Goal: Transaction & Acquisition: Purchase product/service

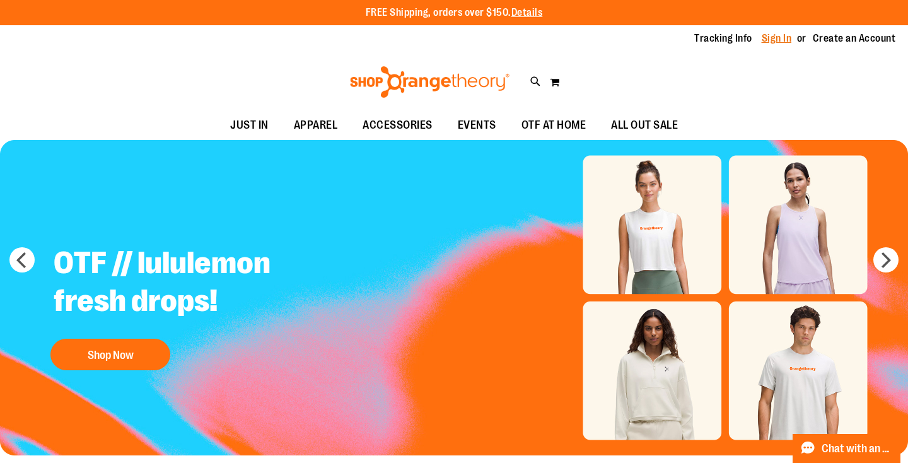
click at [771, 39] on link "Sign In" at bounding box center [777, 39] width 30 height 14
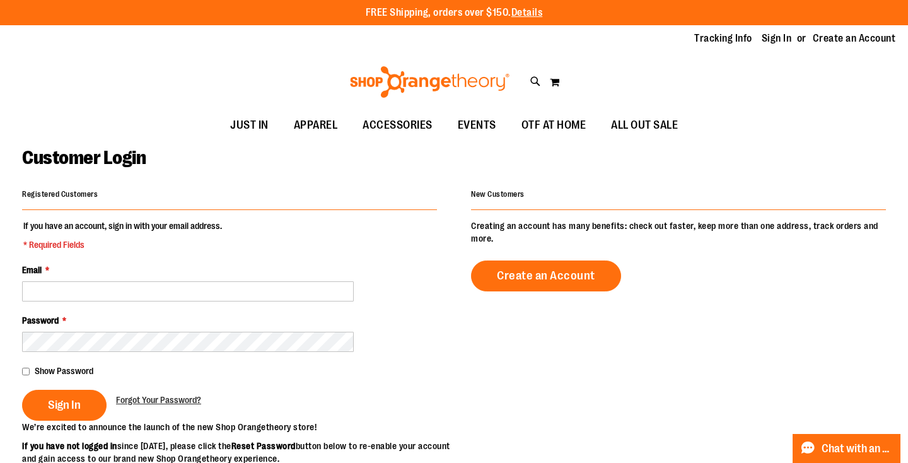
click at [255, 291] on input "Email *" at bounding box center [188, 291] width 332 height 20
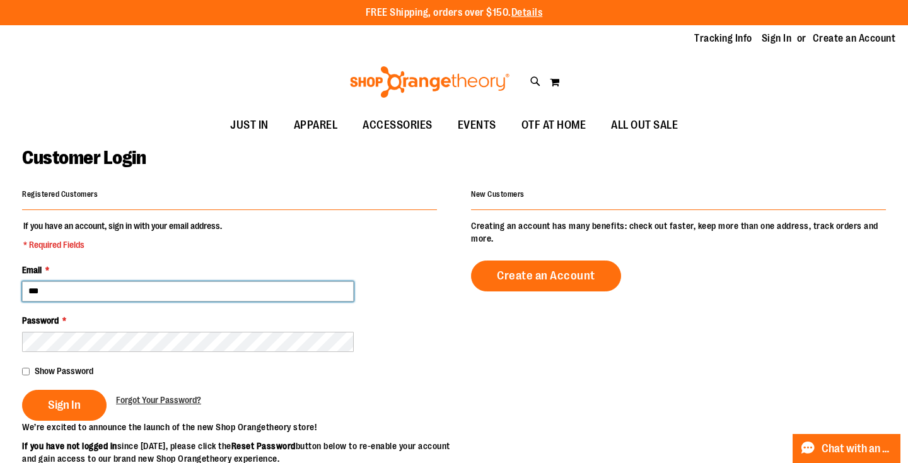
type input "**********"
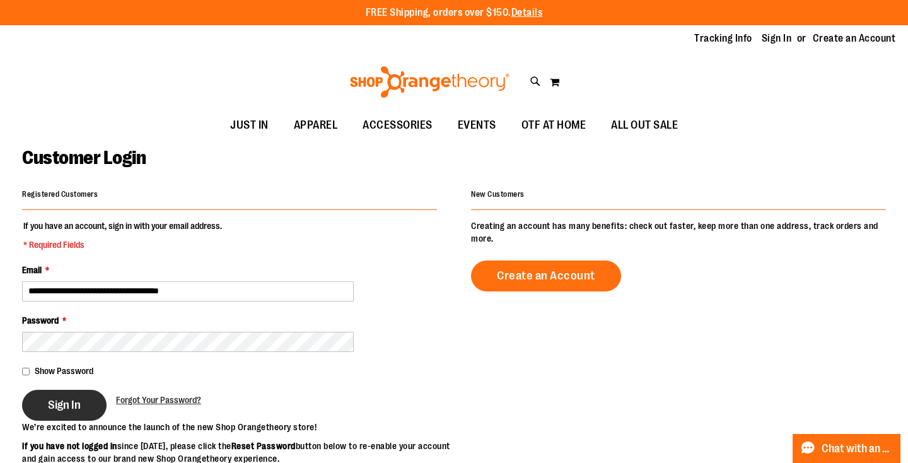
click at [74, 398] on span "Sign In" at bounding box center [64, 405] width 33 height 14
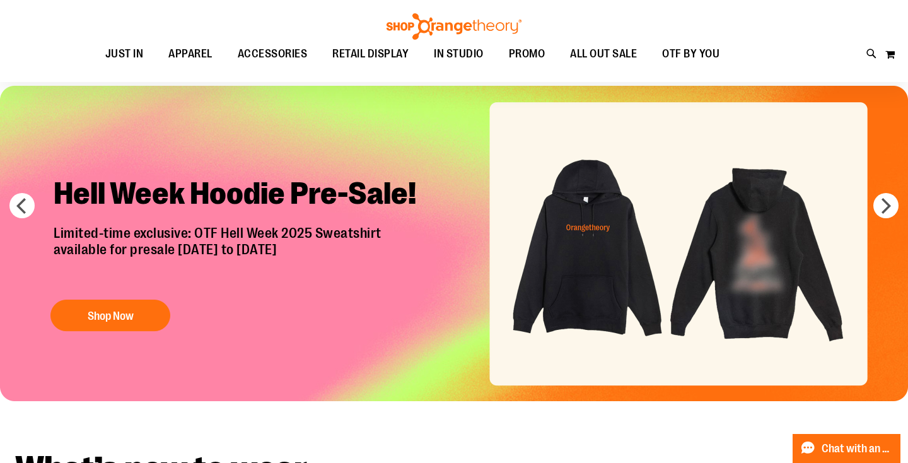
scroll to position [47, 0]
click at [578, 230] on img "Slide 1 of 7" at bounding box center [454, 243] width 908 height 315
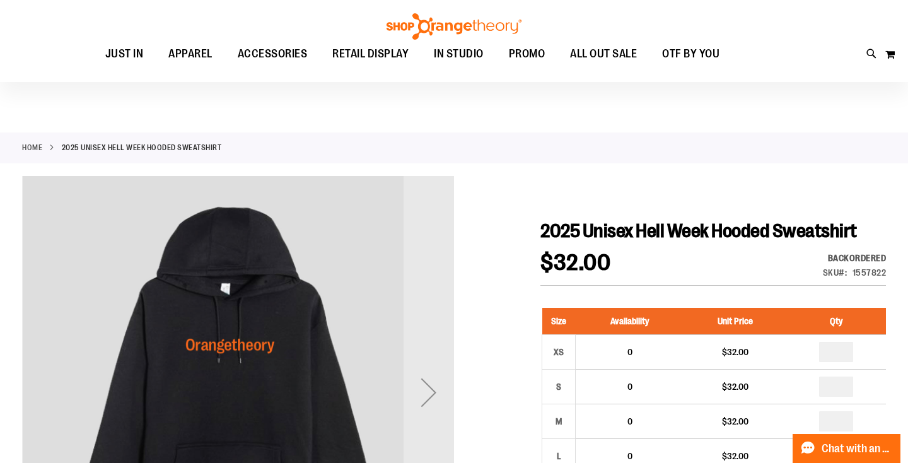
scroll to position [119, 0]
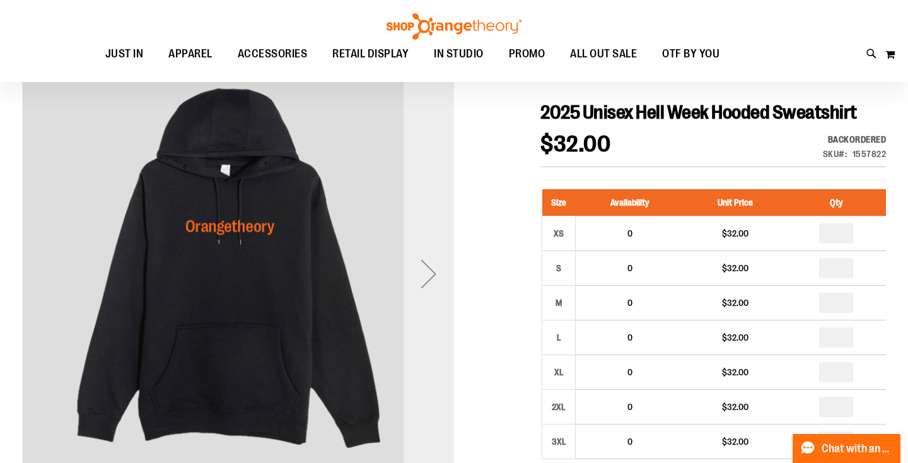
click at [441, 267] on div "Next" at bounding box center [429, 273] width 50 height 50
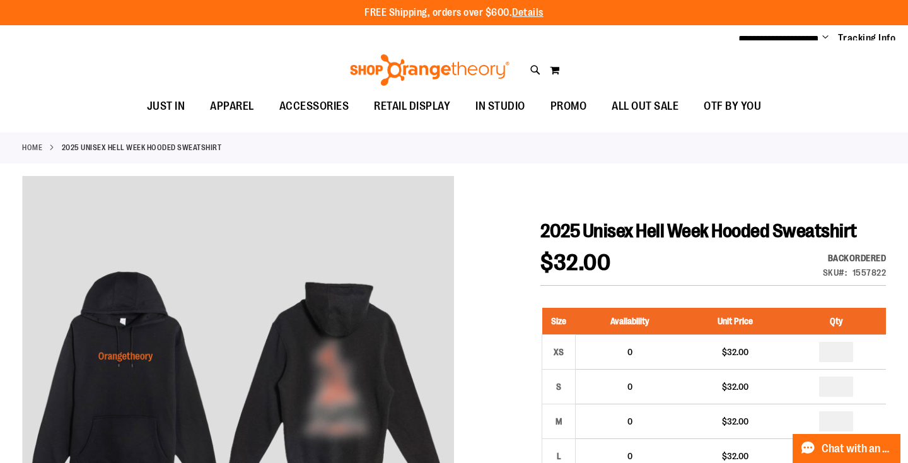
scroll to position [0, 0]
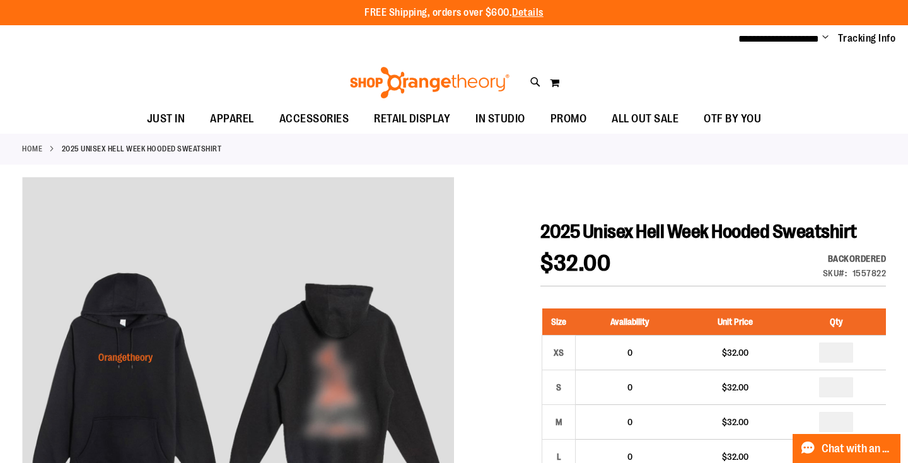
click at [827, 37] on span "Change" at bounding box center [825, 38] width 6 height 12
click at [741, 62] on link "My Account" at bounding box center [780, 61] width 110 height 24
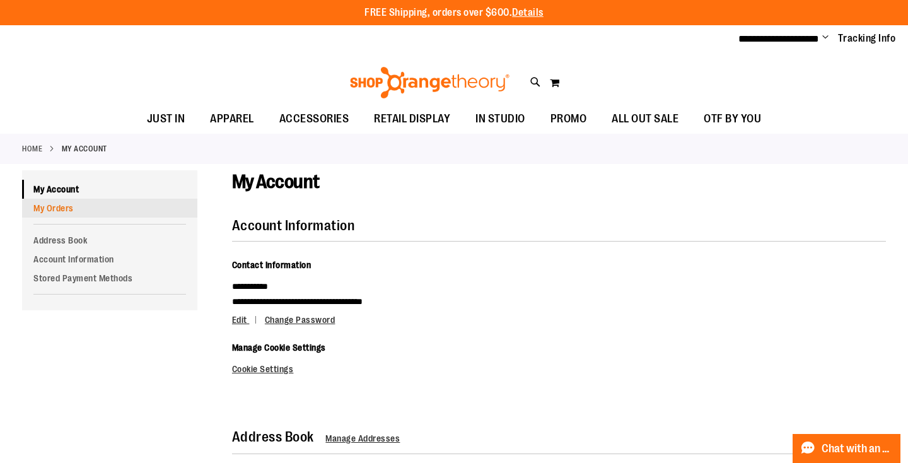
click at [63, 210] on link "My Orders" at bounding box center [109, 208] width 175 height 19
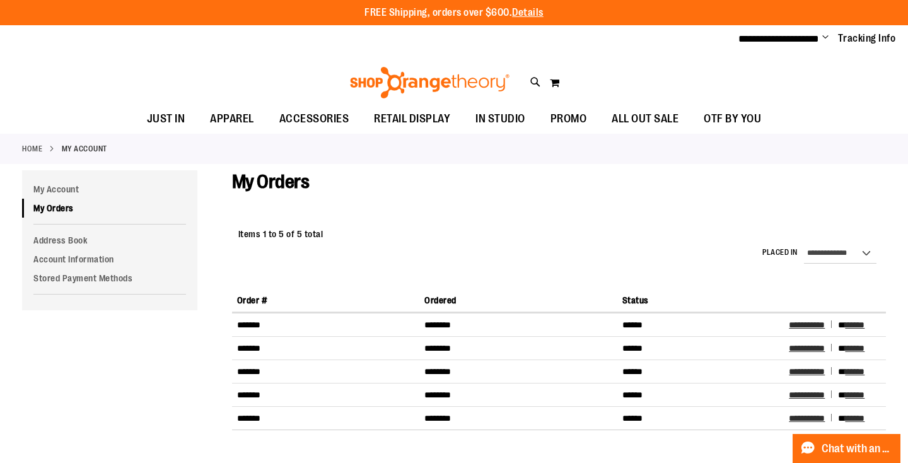
click at [393, 76] on img at bounding box center [429, 83] width 163 height 32
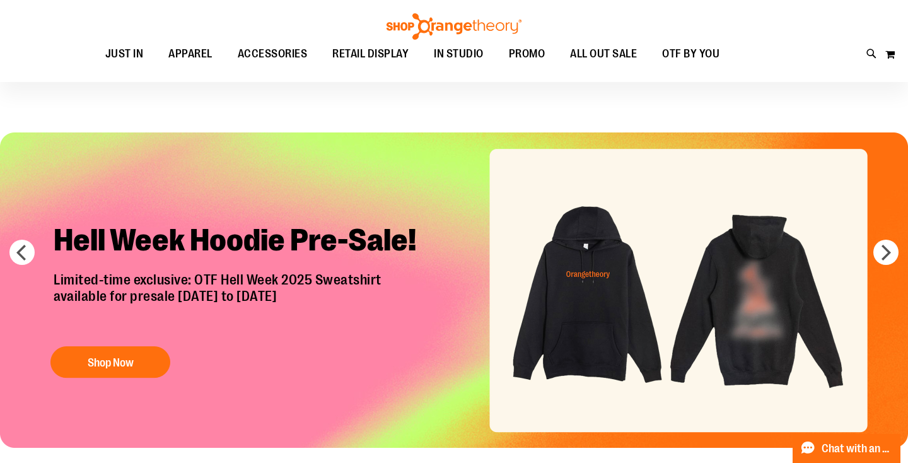
scroll to position [32, 0]
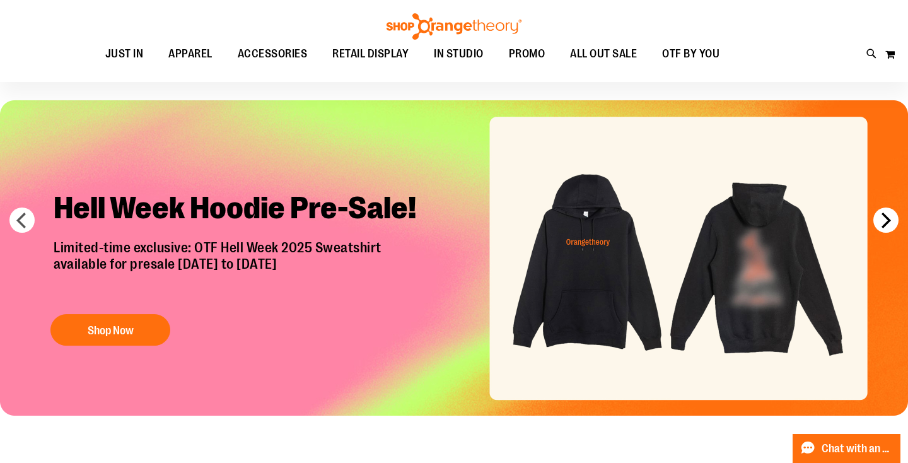
click at [885, 224] on button "next" at bounding box center [885, 219] width 25 height 25
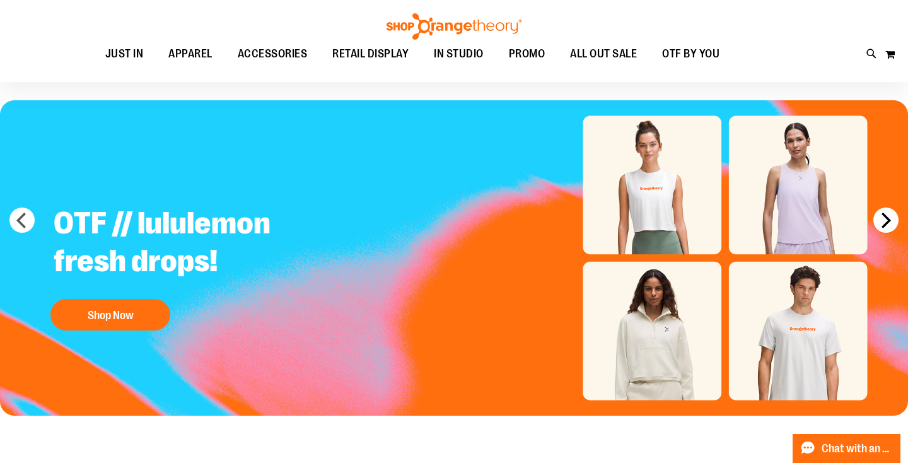
click at [885, 224] on button "next" at bounding box center [885, 219] width 25 height 25
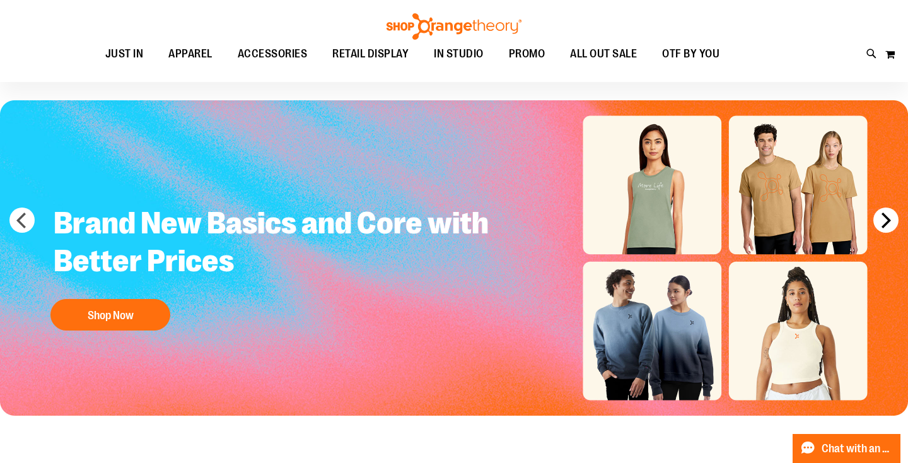
click at [885, 224] on button "next" at bounding box center [885, 219] width 25 height 25
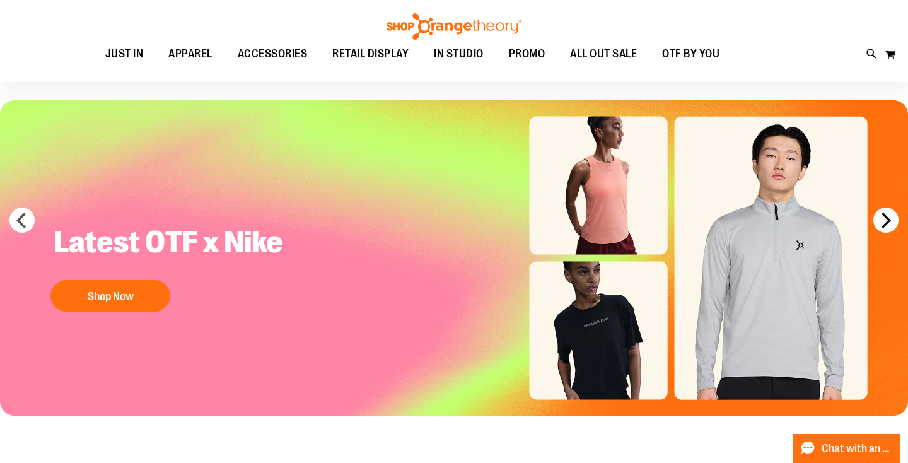
click at [885, 223] on button "next" at bounding box center [885, 219] width 25 height 25
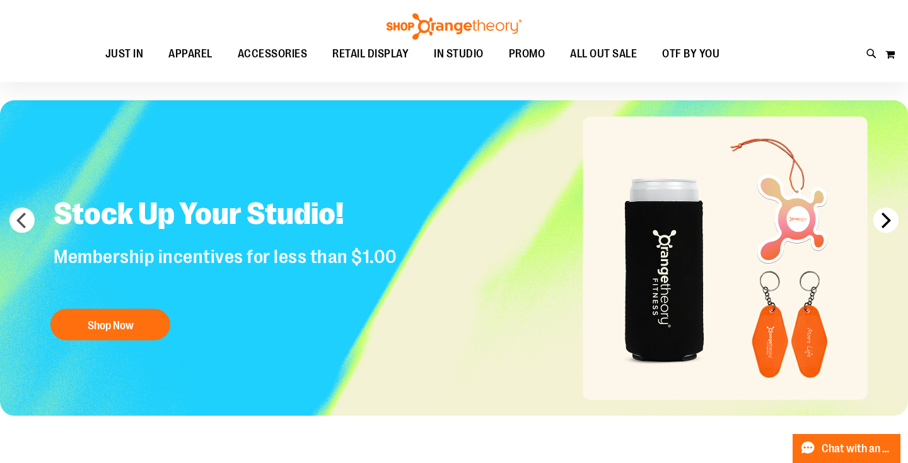
click at [886, 224] on button "next" at bounding box center [885, 219] width 25 height 25
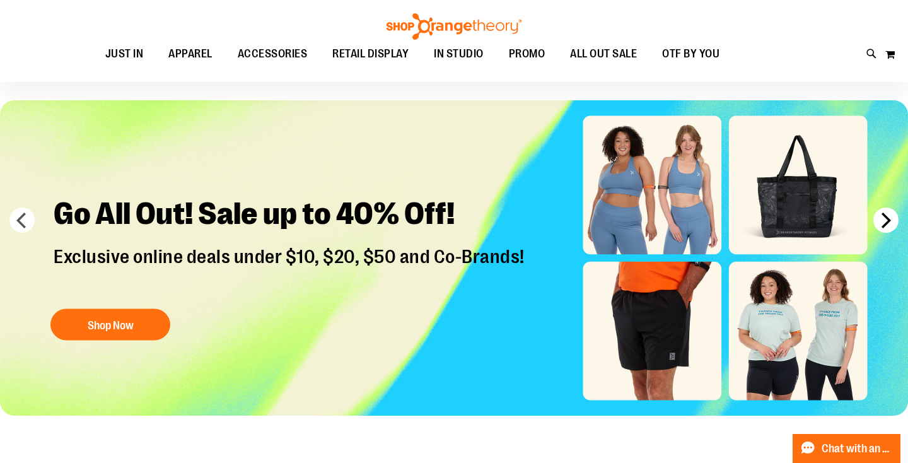
click at [886, 224] on button "next" at bounding box center [885, 219] width 25 height 25
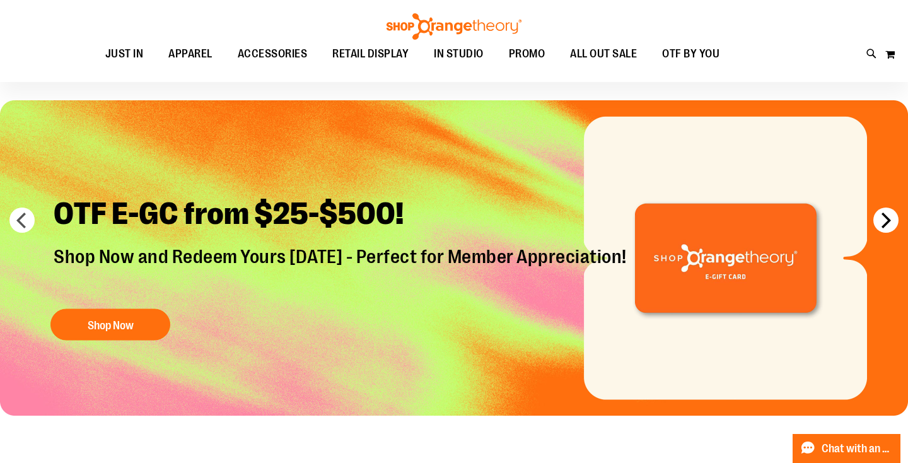
click at [886, 224] on button "next" at bounding box center [885, 219] width 25 height 25
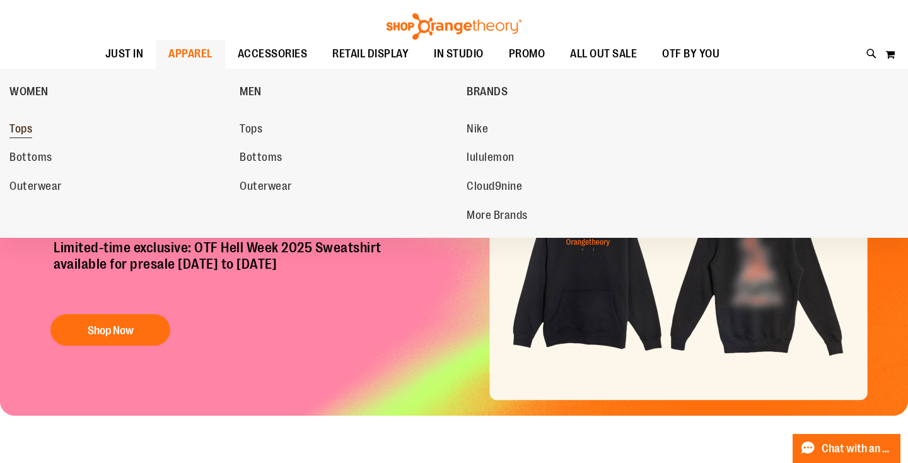
click at [24, 131] on span "Tops" at bounding box center [20, 130] width 23 height 16
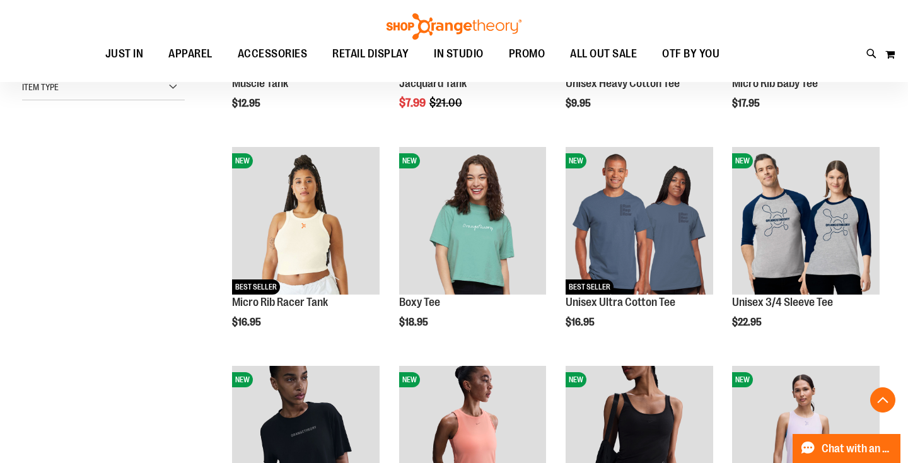
scroll to position [322, 0]
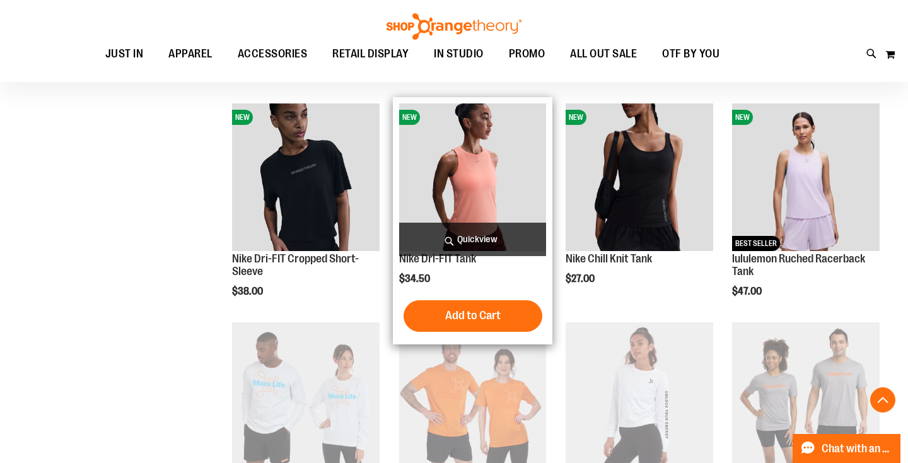
scroll to position [588, 0]
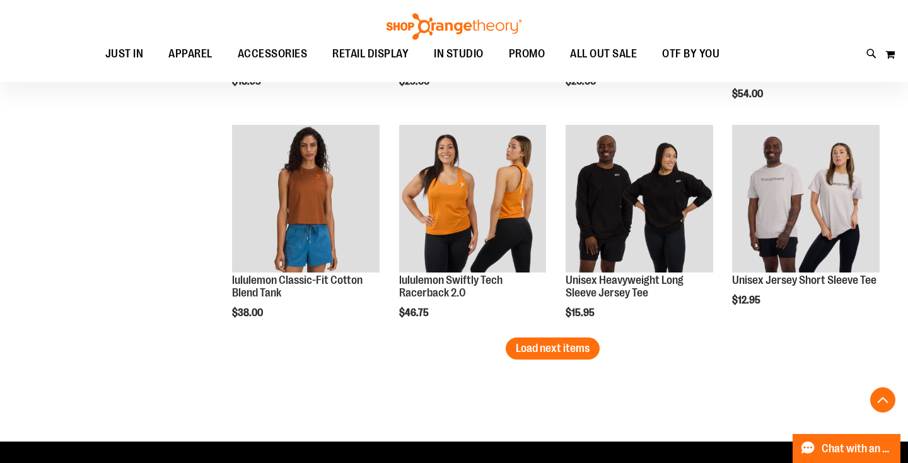
scroll to position [1967, 0]
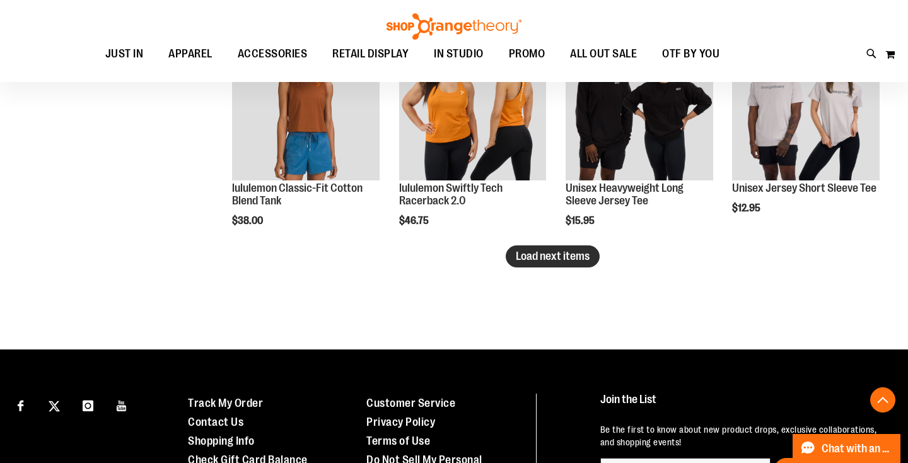
click at [563, 254] on span "Load next items" at bounding box center [553, 256] width 74 height 13
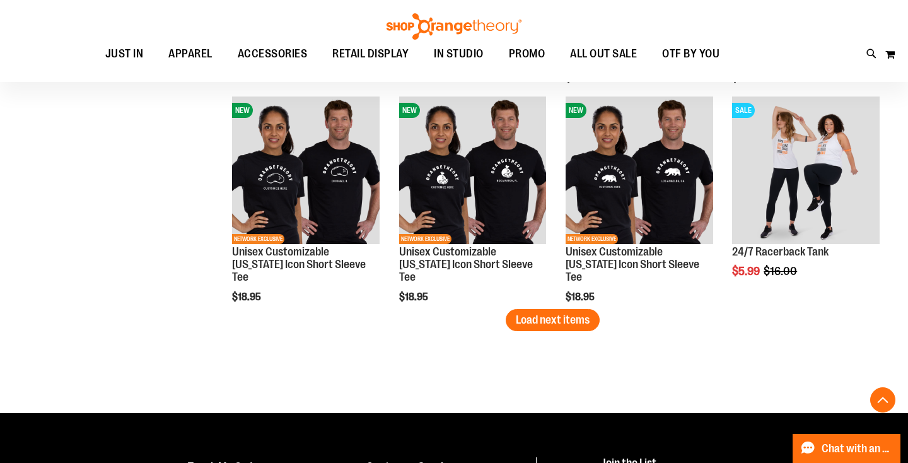
scroll to position [2562, 0]
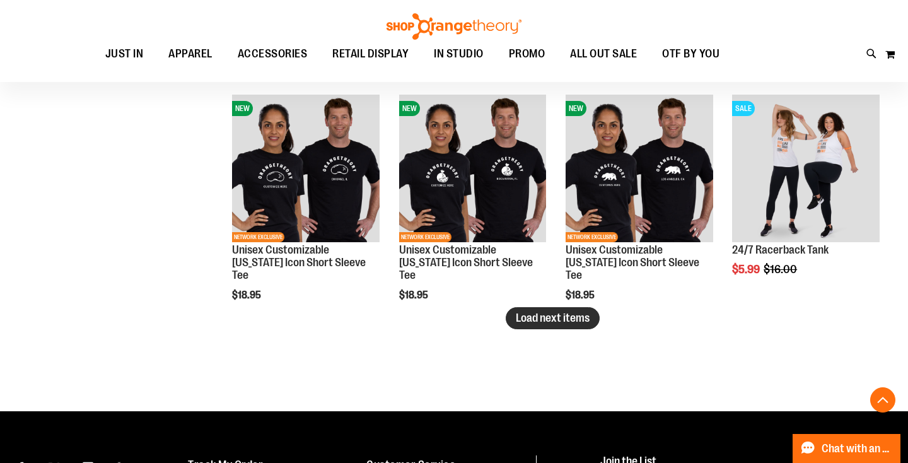
click at [562, 326] on button "Load next items" at bounding box center [553, 318] width 94 height 22
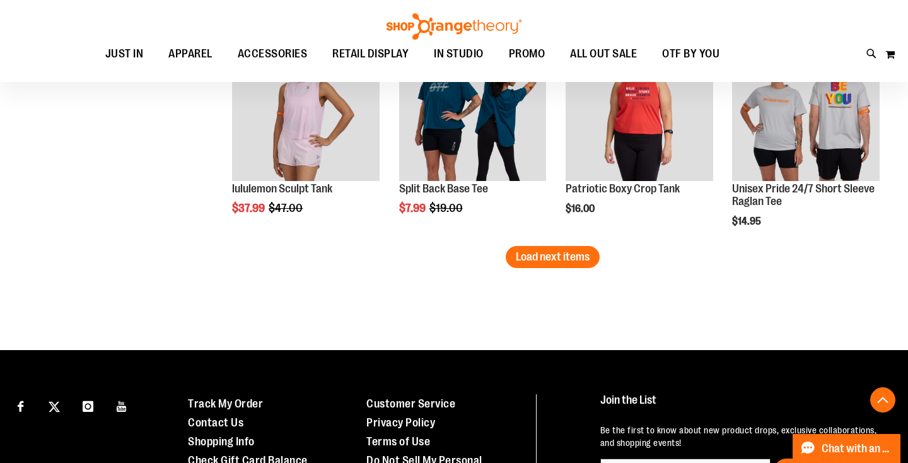
scroll to position [3242, 0]
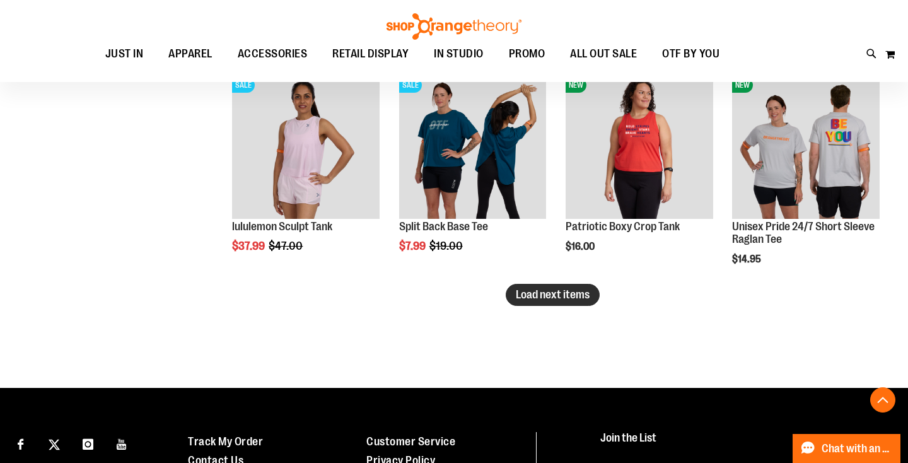
click at [553, 298] on span "Load next items" at bounding box center [553, 294] width 74 height 13
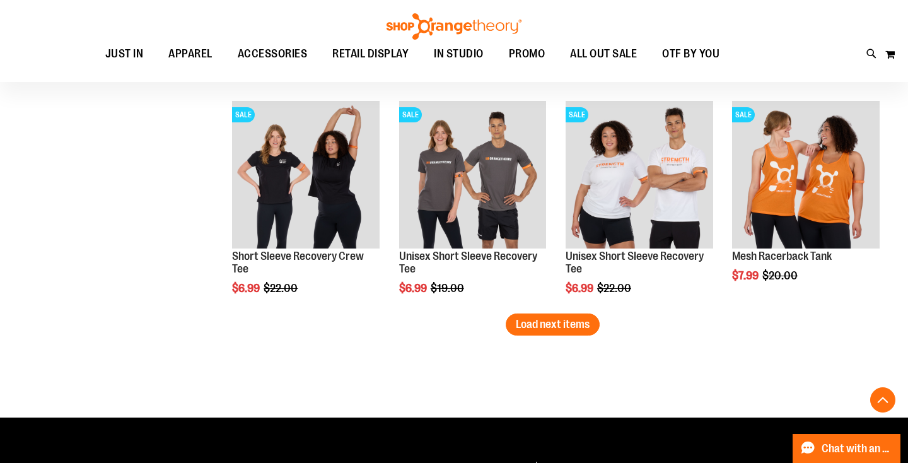
scroll to position [3912, 0]
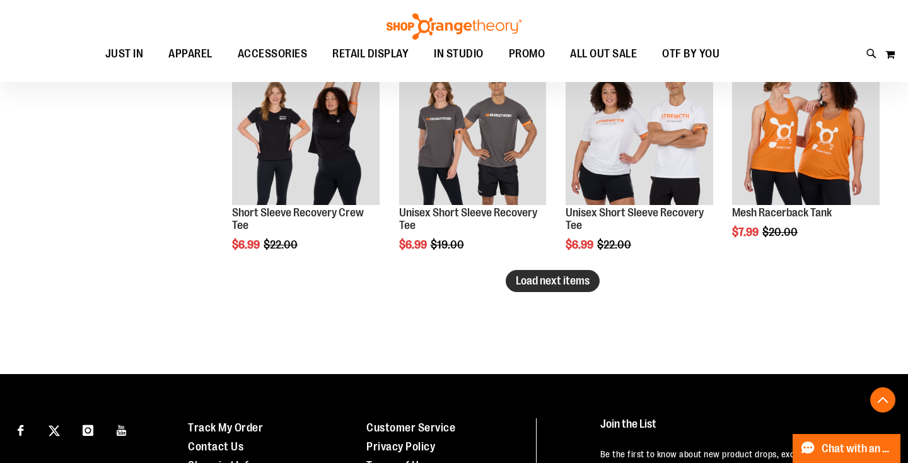
click at [544, 282] on span "Load next items" at bounding box center [553, 280] width 74 height 13
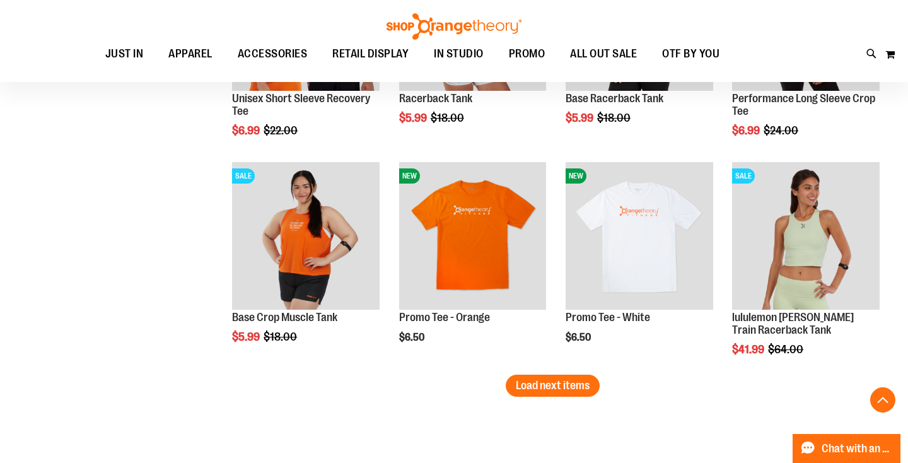
scroll to position [4477, 0]
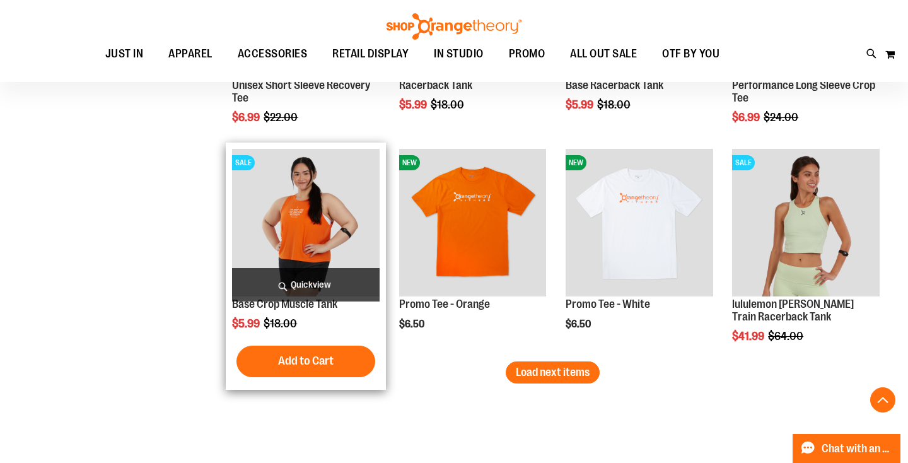
click at [305, 231] on img "product" at bounding box center [306, 223] width 148 height 148
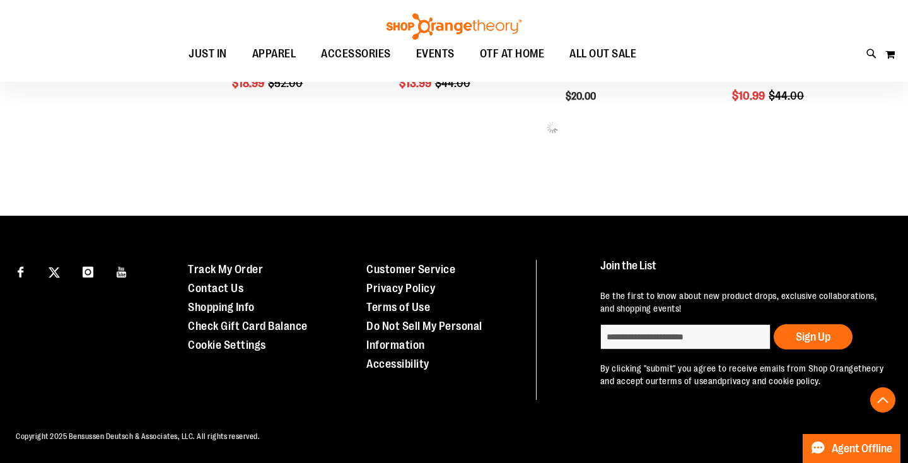
scroll to position [646, 0]
